Goal: Information Seeking & Learning: Learn about a topic

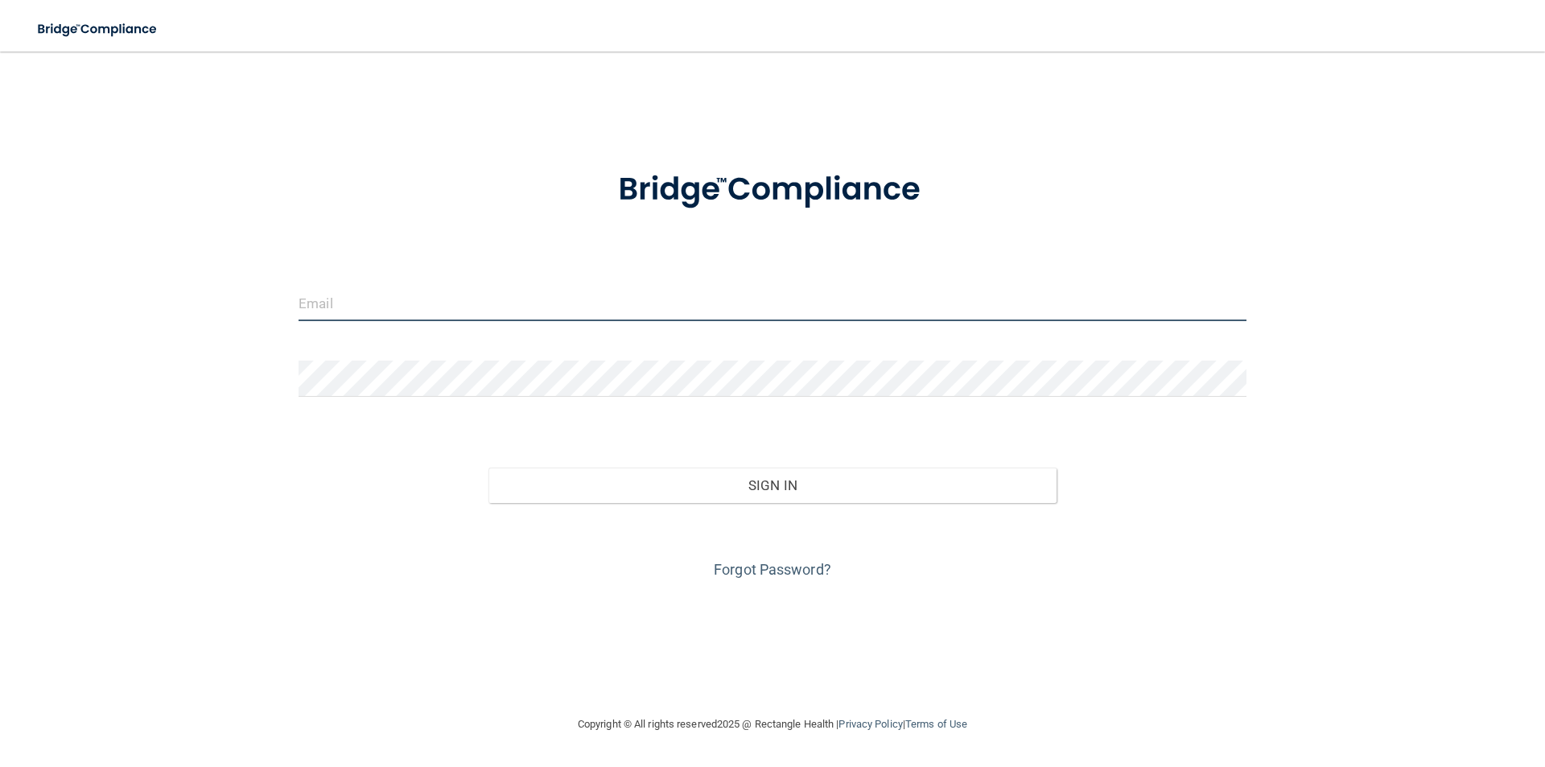
click at [372, 314] on input "email" at bounding box center [773, 303] width 948 height 36
click at [385, 299] on input "omgitsm" at bounding box center [773, 303] width 948 height 36
type input "[EMAIL_ADDRESS][DOMAIN_NAME]"
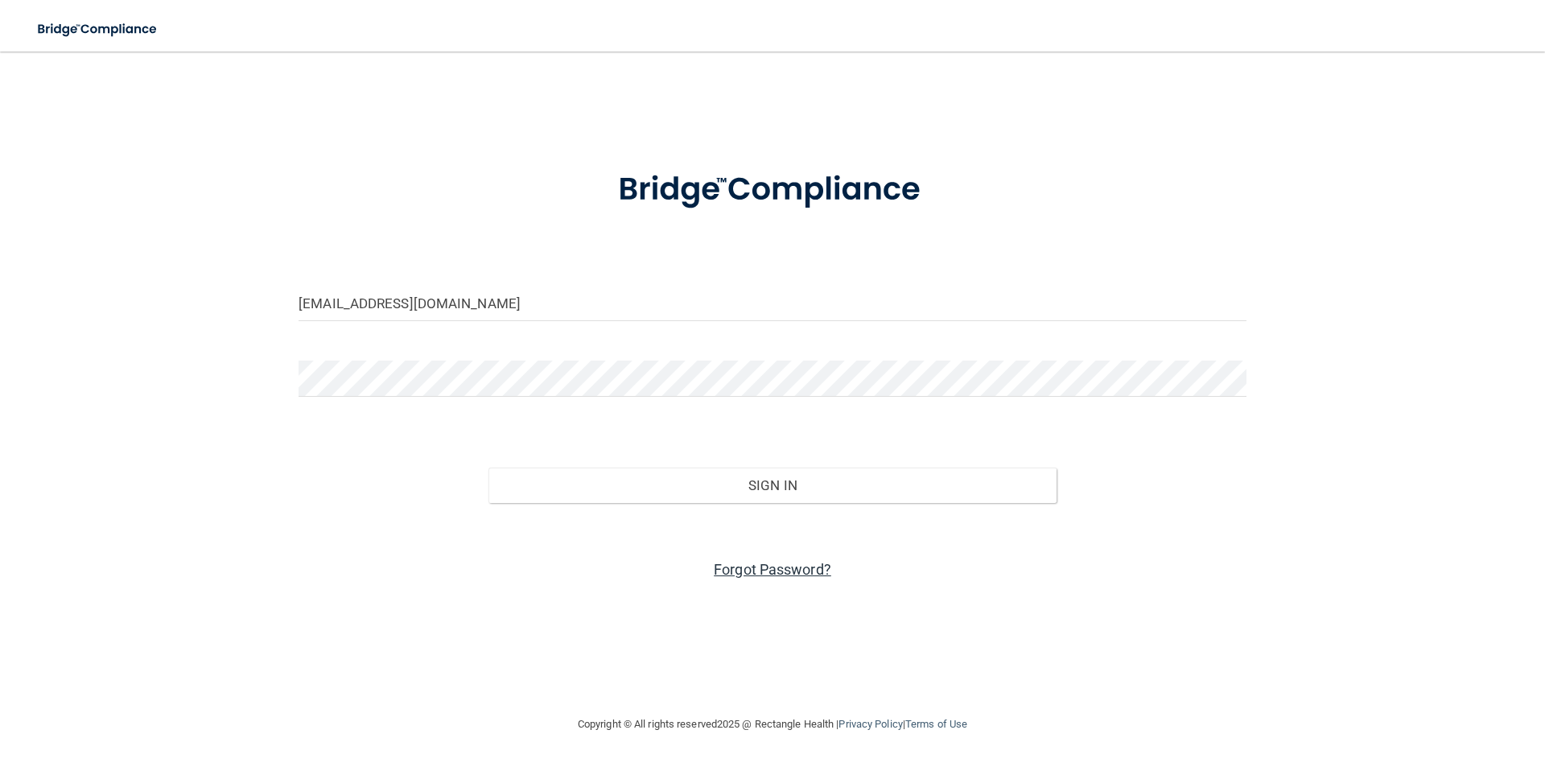
click at [768, 570] on link "Forgot Password?" at bounding box center [772, 569] width 117 height 17
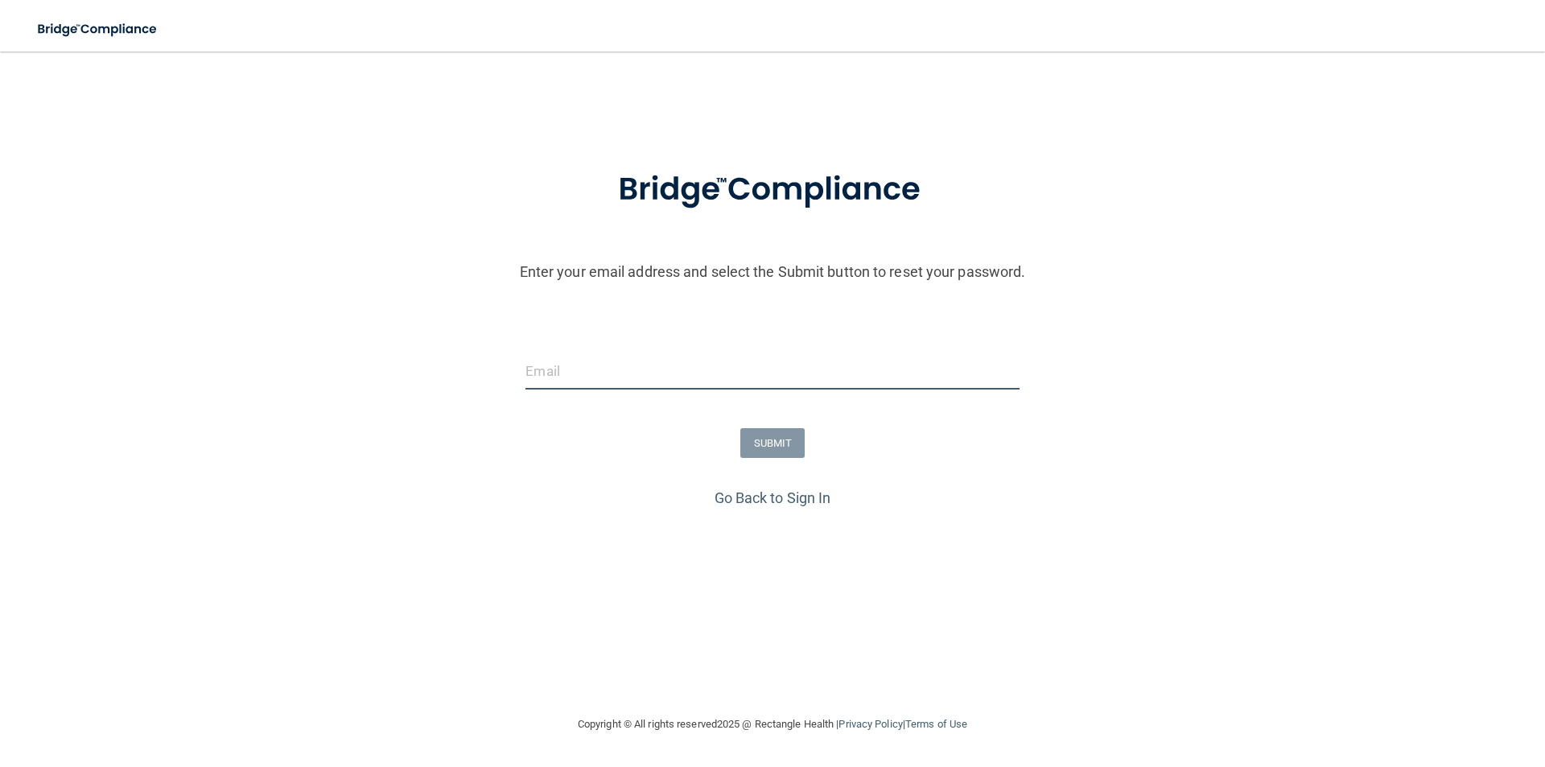
click at [606, 378] on input "email" at bounding box center [771, 371] width 493 height 36
type input "[EMAIL_ADDRESS][DOMAIN_NAME]"
click at [781, 439] on button "SUBMIT" at bounding box center [772, 443] width 65 height 30
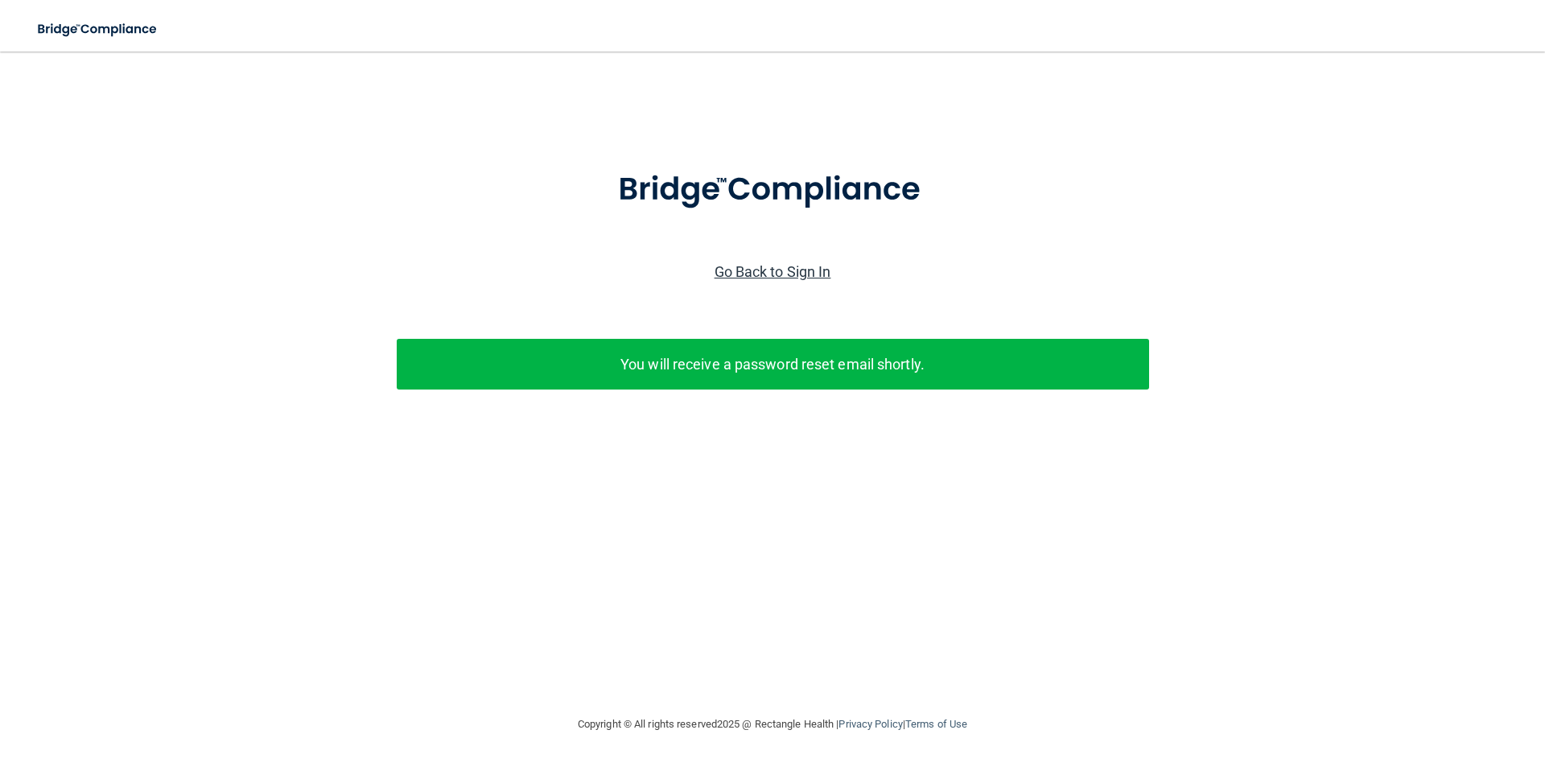
click at [805, 270] on link "Go Back to Sign In" at bounding box center [773, 271] width 117 height 17
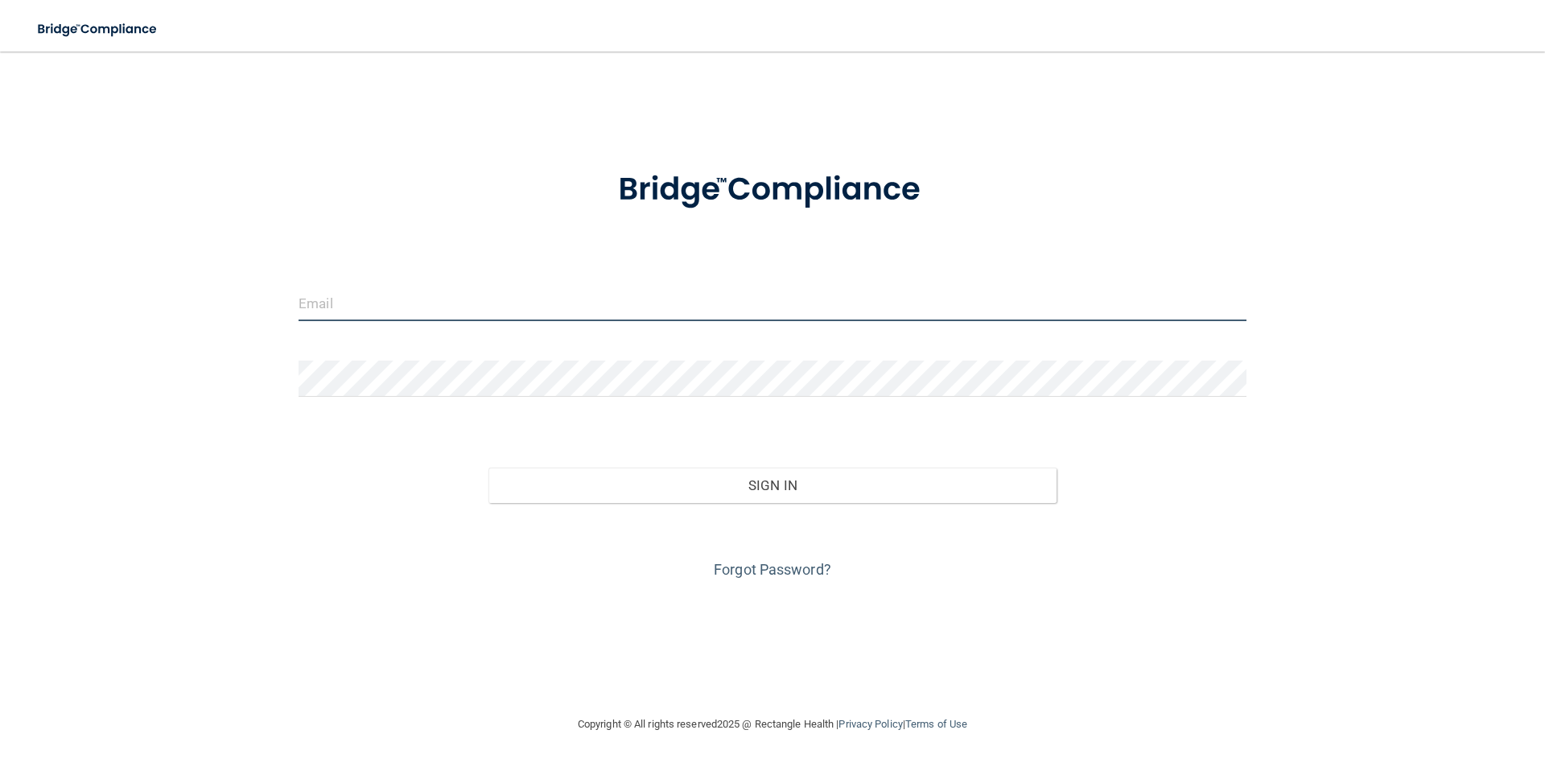
click at [685, 298] on input "email" at bounding box center [773, 303] width 948 height 36
type input "[EMAIL_ADDRESS][DOMAIN_NAME]"
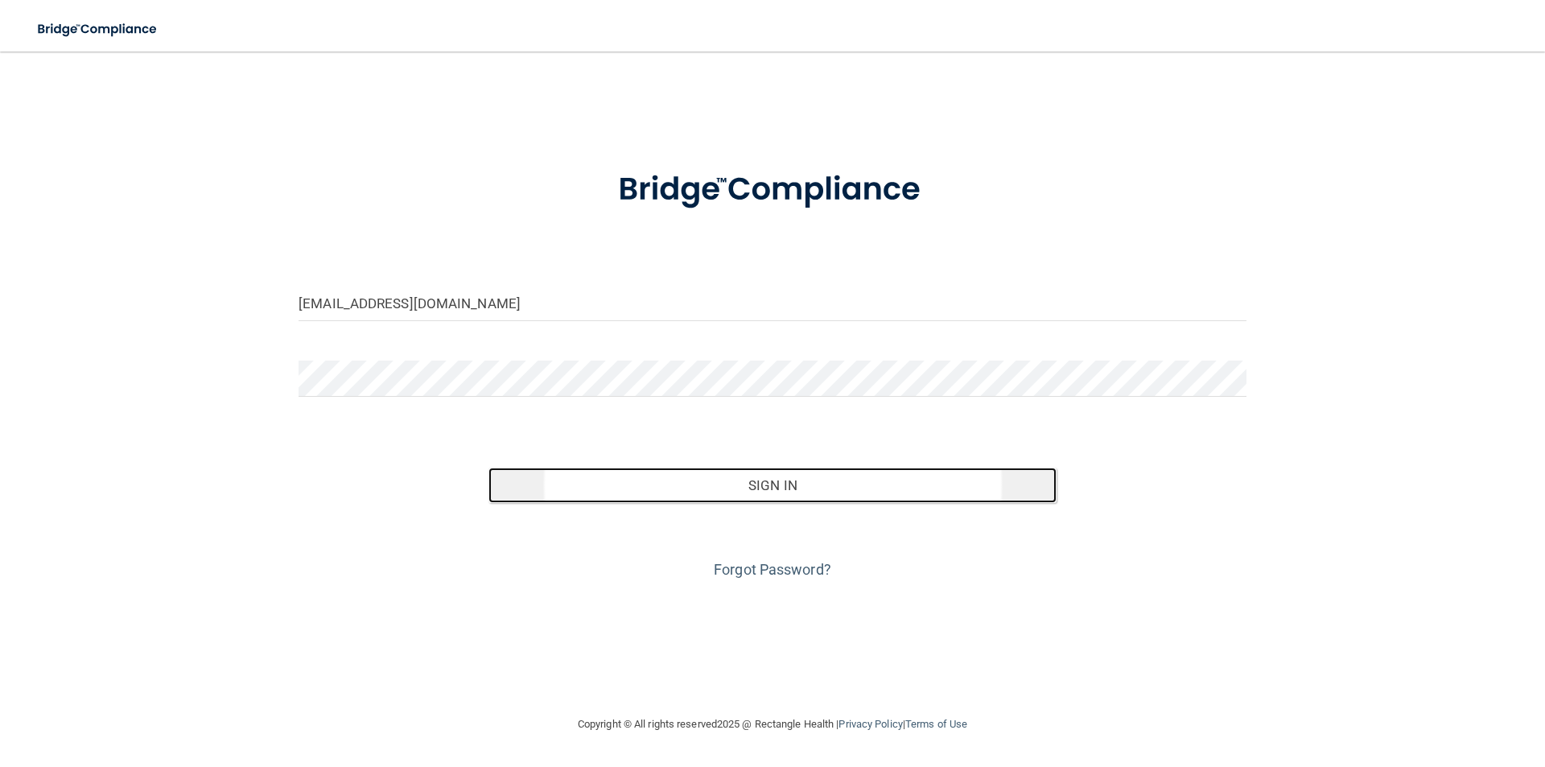
click at [813, 488] on button "Sign In" at bounding box center [772, 485] width 569 height 35
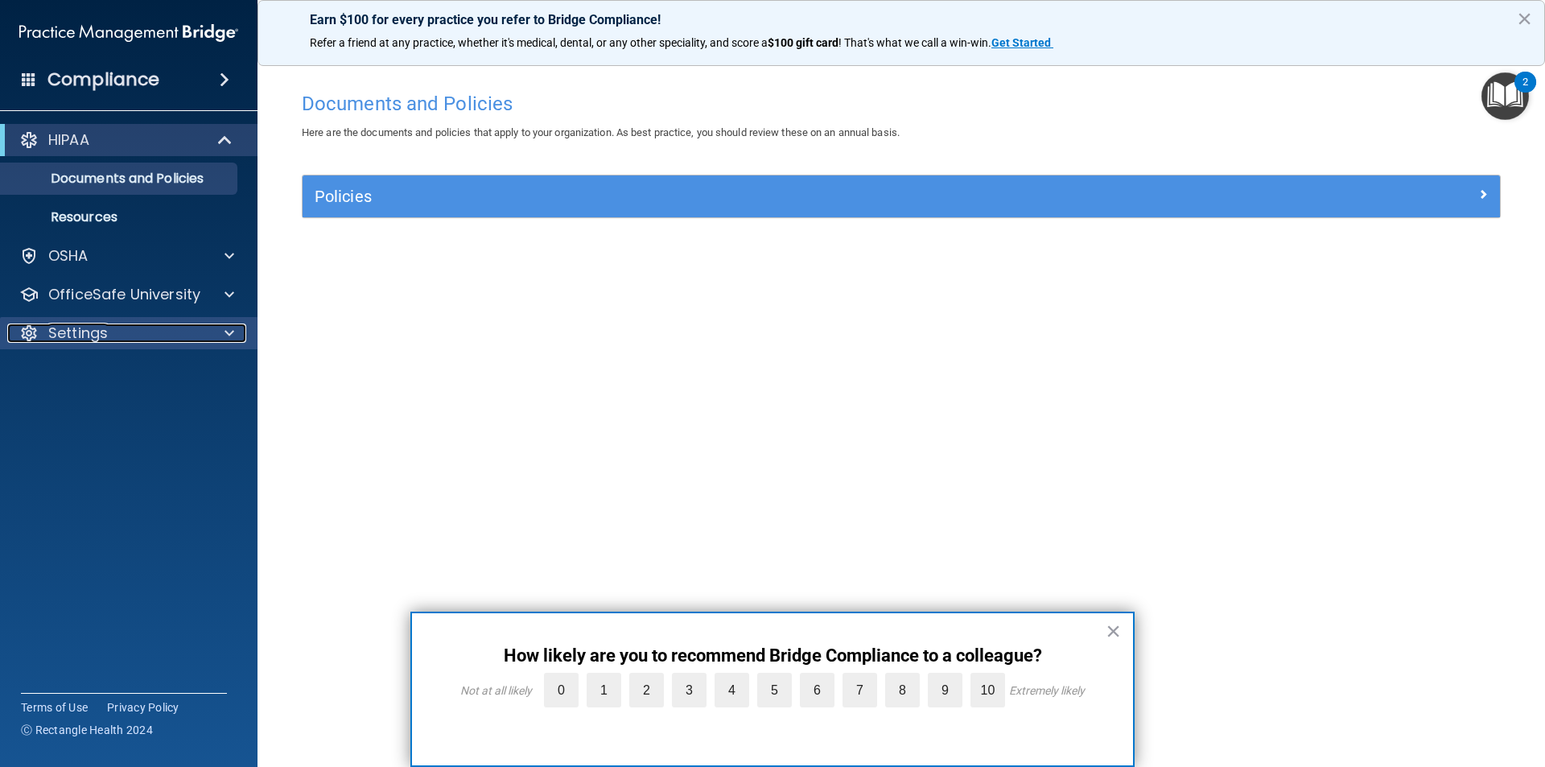
click at [107, 329] on p "Settings" at bounding box center [78, 332] width 60 height 19
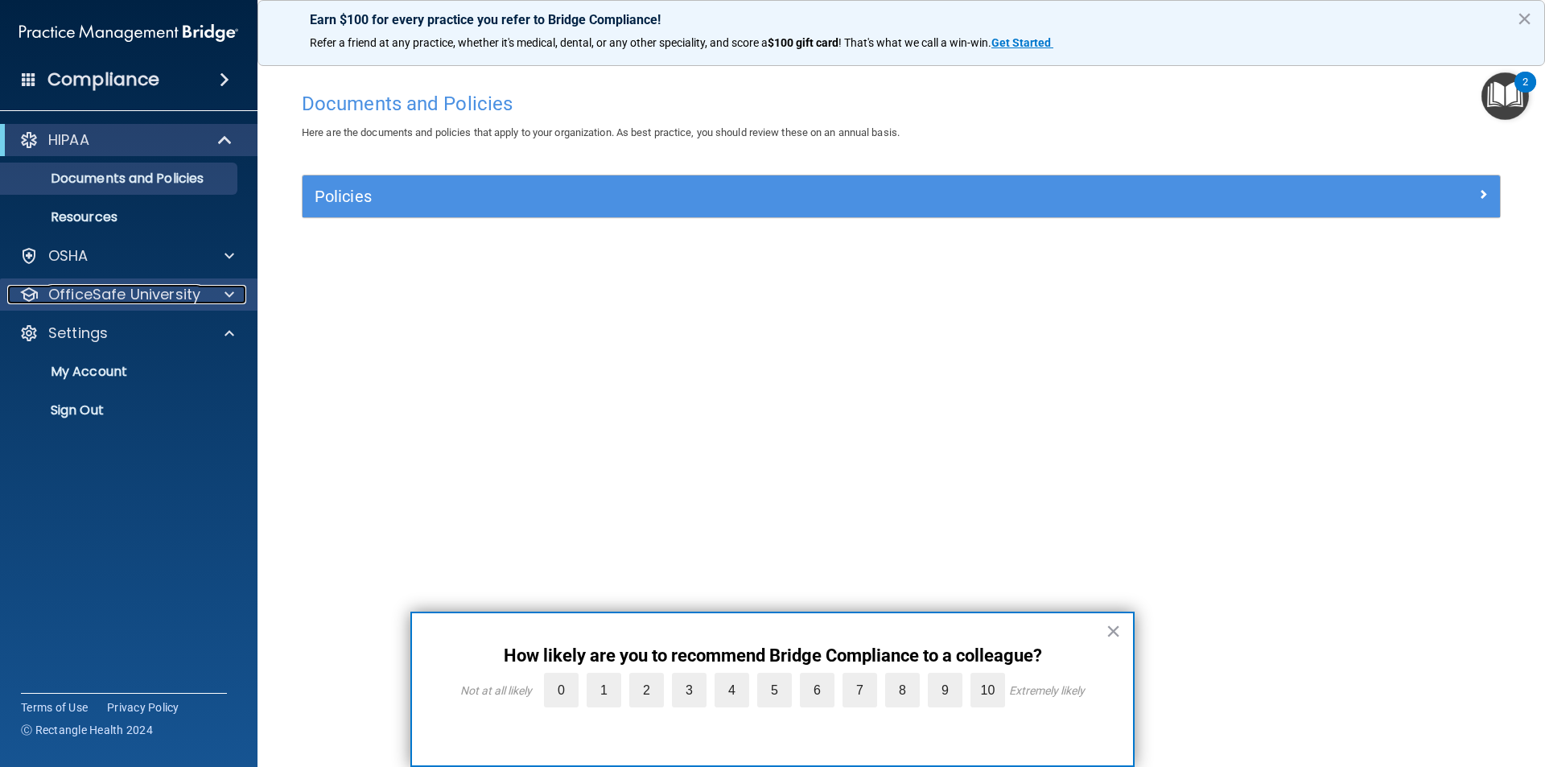
click at [134, 294] on p "OfficeSafe University" at bounding box center [124, 294] width 152 height 19
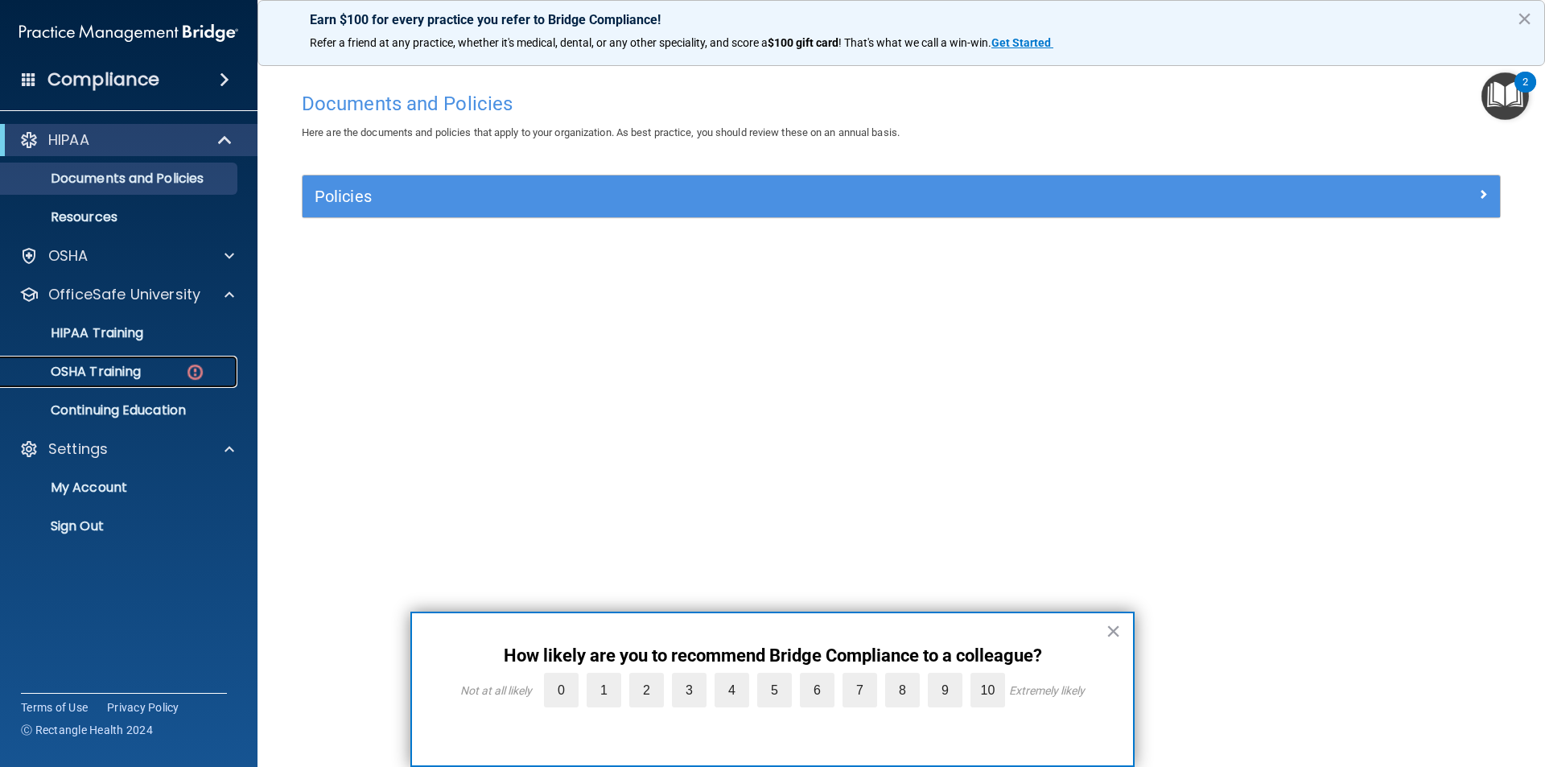
click at [126, 378] on p "OSHA Training" at bounding box center [75, 372] width 130 height 16
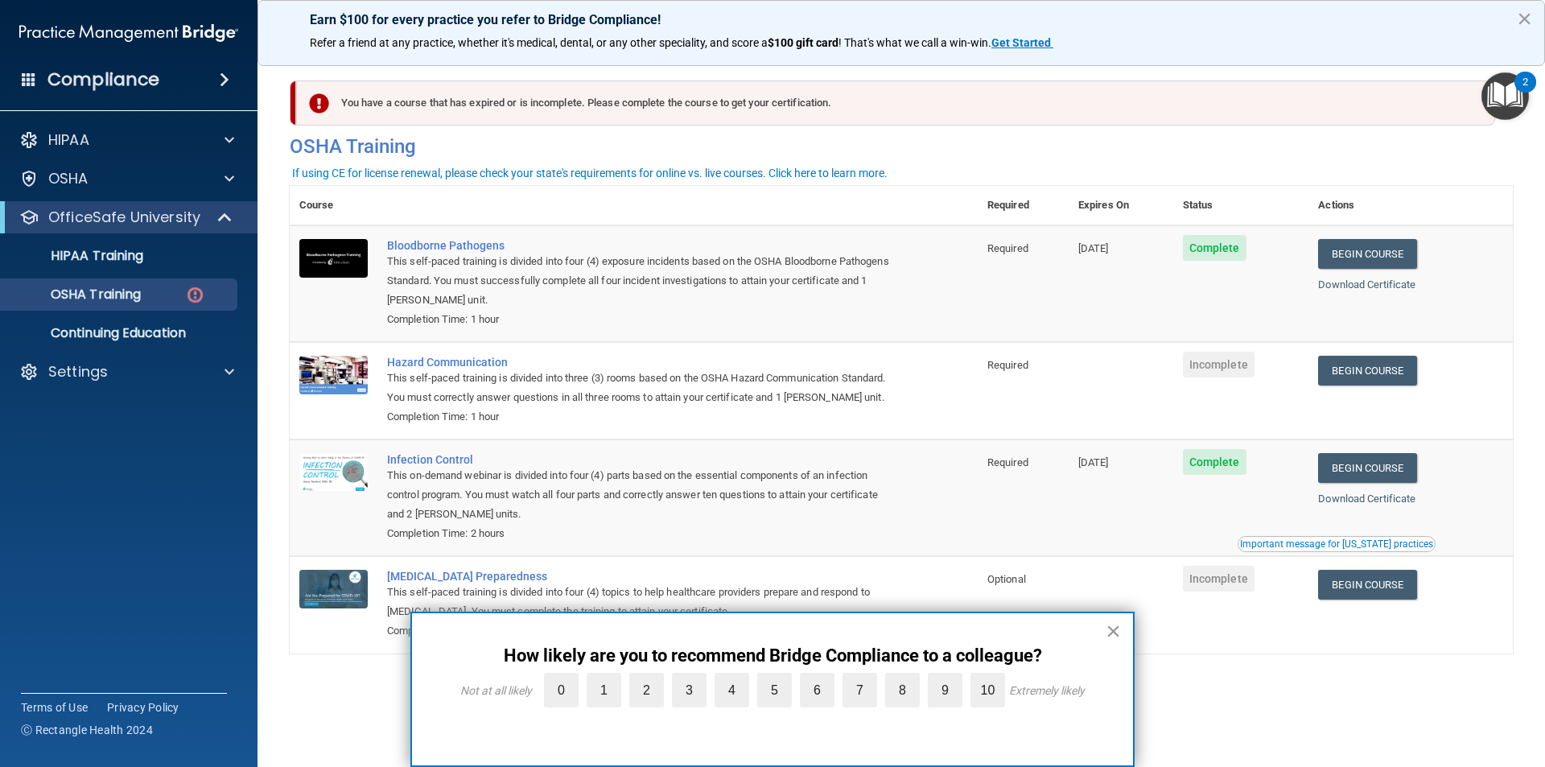
click at [1118, 618] on button "×" at bounding box center [1113, 631] width 15 height 26
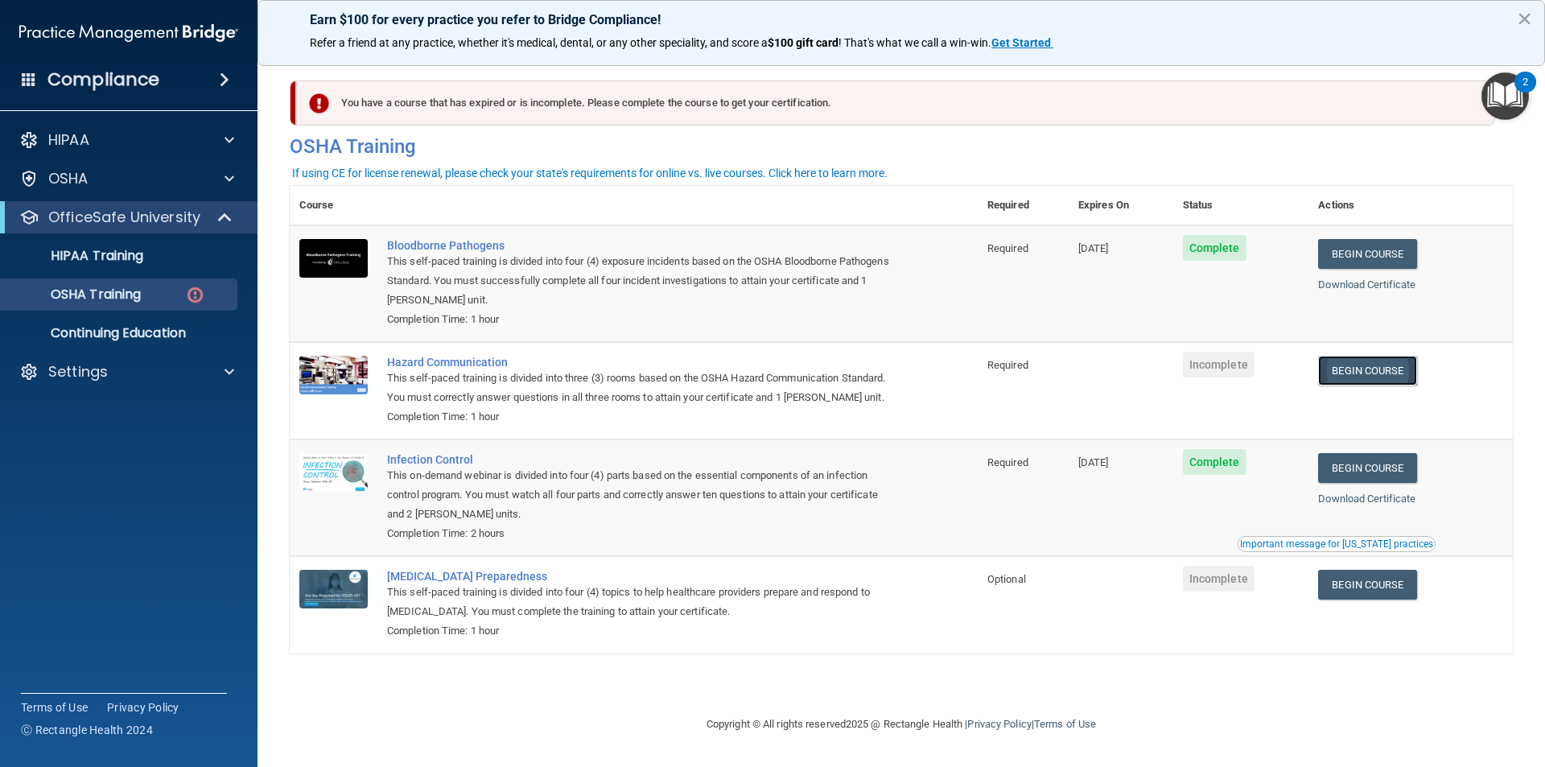
click at [1380, 373] on link "Begin Course" at bounding box center [1367, 371] width 98 height 30
click at [222, 373] on div at bounding box center [227, 371] width 40 height 19
click at [159, 445] on p "Sign Out" at bounding box center [120, 449] width 220 height 16
